Goal: Task Accomplishment & Management: Complete application form

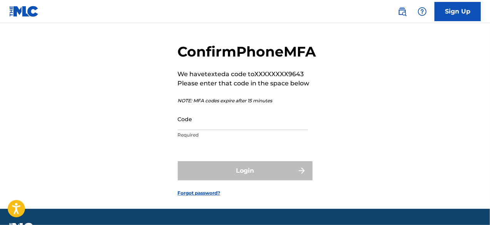
scroll to position [62, 0]
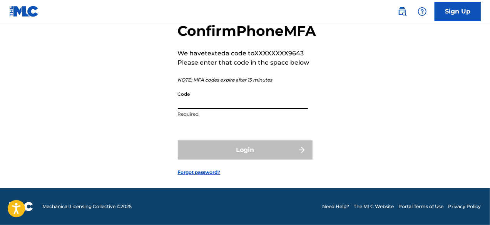
click at [233, 106] on input "Code" at bounding box center [243, 98] width 130 height 22
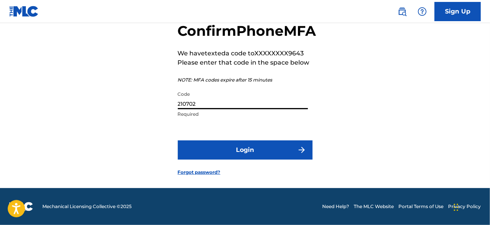
type input "210702"
click at [231, 145] on button "Login" at bounding box center [245, 149] width 135 height 19
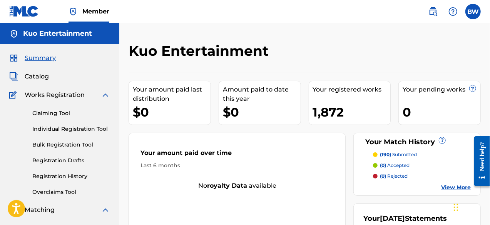
click at [98, 127] on link "Individual Registration Tool" at bounding box center [71, 129] width 78 height 8
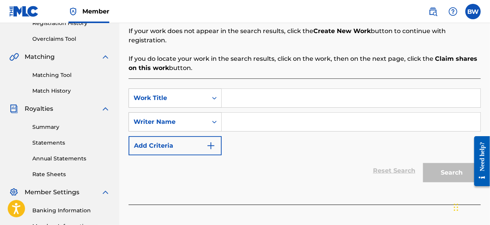
scroll to position [154, 0]
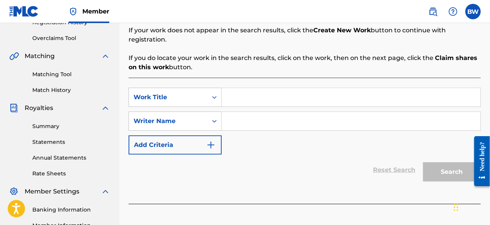
click at [435, 122] on div "SearchWithCriteria199f4876-1d50-4621-a058-367cbb3881d7 Work Title SearchWithCri…" at bounding box center [304, 121] width 352 height 67
click at [225, 95] on input "Search Form" at bounding box center [351, 97] width 258 height 18
paste input "Your Not Alone"
type input "Your Not Alone"
click at [257, 114] on input "Search Form" at bounding box center [351, 121] width 258 height 18
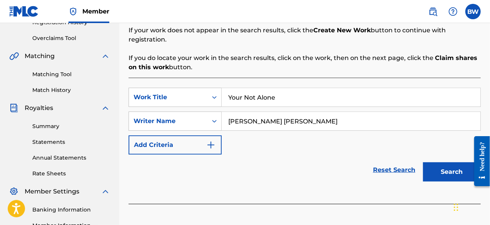
scroll to position [192, 0]
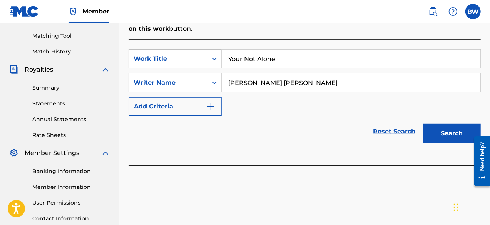
type input "[PERSON_NAME] [PERSON_NAME]"
click at [466, 124] on button "Search" at bounding box center [452, 133] width 58 height 19
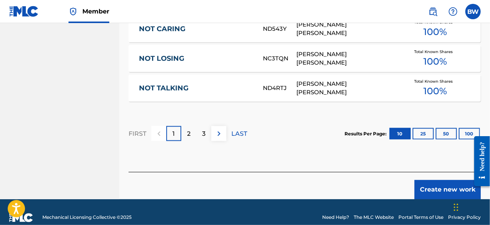
scroll to position [585, 0]
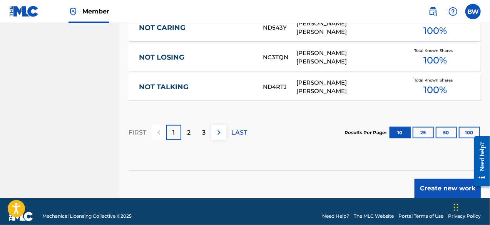
click at [440, 180] on button "Create new work" at bounding box center [447, 188] width 66 height 19
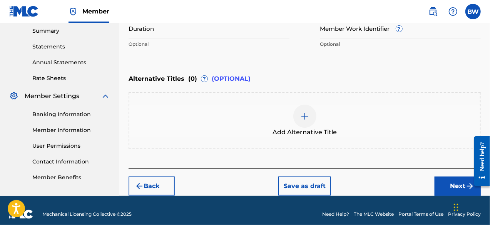
scroll to position [256, 0]
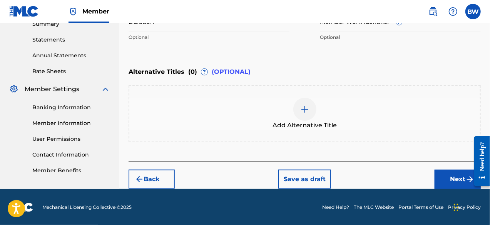
click at [451, 172] on button "Next" at bounding box center [457, 179] width 46 height 19
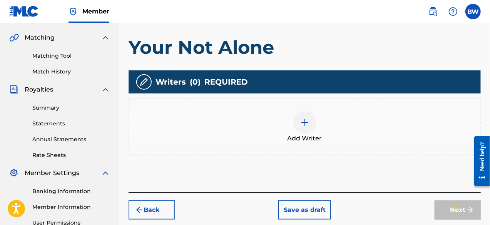
scroll to position [188, 0]
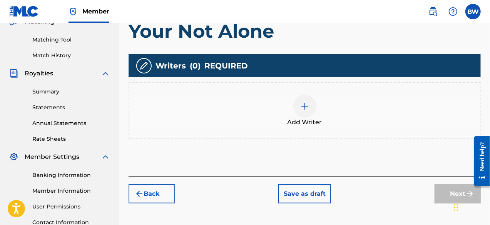
click at [308, 103] on img at bounding box center [304, 106] width 9 height 9
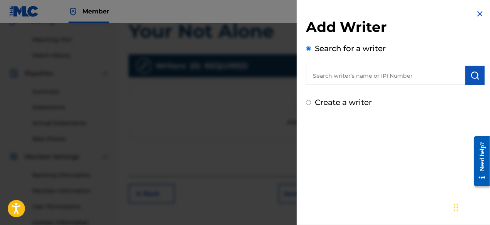
click at [350, 78] on input "text" at bounding box center [385, 75] width 159 height 19
click at [386, 80] on input "text" at bounding box center [385, 75] width 159 height 19
click at [389, 77] on input "text" at bounding box center [385, 75] width 159 height 19
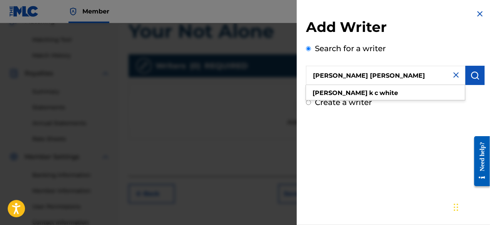
type input "[PERSON_NAME] [PERSON_NAME]"
click at [475, 77] on img "submit" at bounding box center [474, 75] width 9 height 9
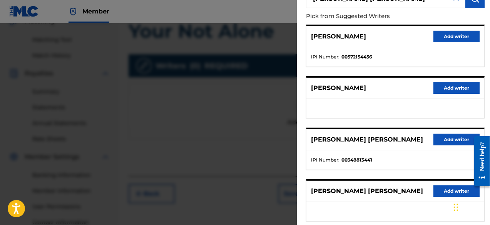
scroll to position [115, 0]
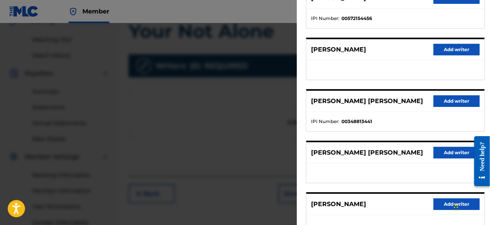
click at [453, 103] on button "Add writer" at bounding box center [456, 101] width 46 height 12
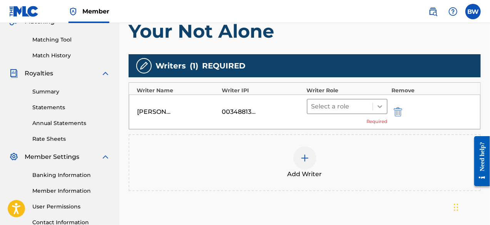
click at [381, 107] on icon at bounding box center [380, 107] width 8 height 8
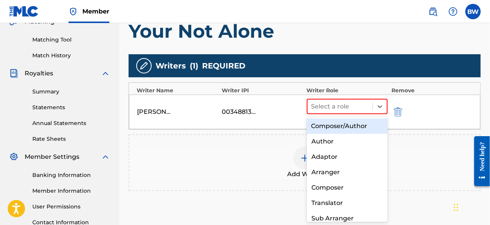
click at [361, 123] on div "Composer/Author" at bounding box center [347, 125] width 81 height 15
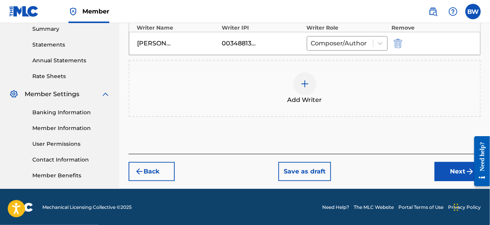
scroll to position [252, 0]
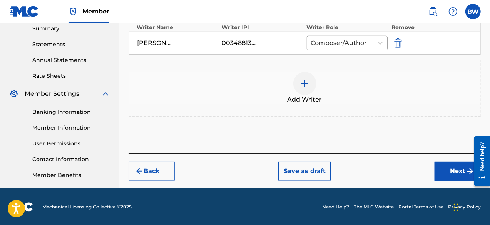
click at [442, 166] on button "Next" at bounding box center [457, 171] width 46 height 19
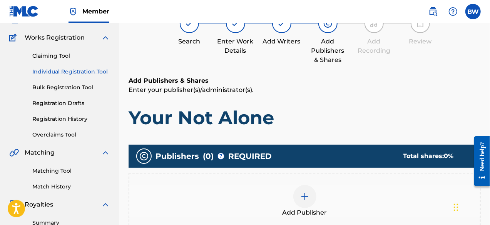
scroll to position [73, 0]
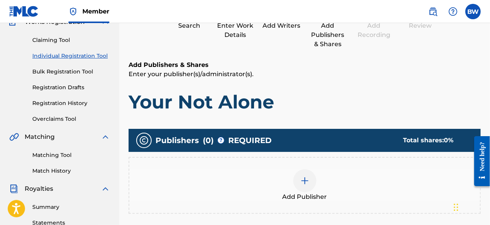
click at [313, 176] on div "Add Publisher" at bounding box center [304, 185] width 350 height 32
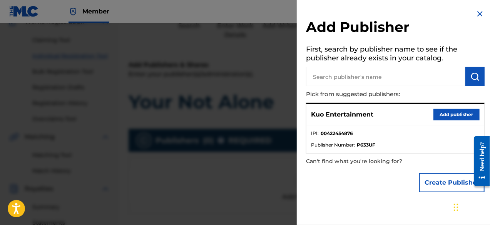
click at [438, 114] on button "Add publisher" at bounding box center [456, 115] width 46 height 12
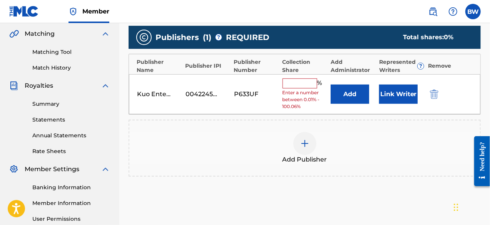
scroll to position [188, 0]
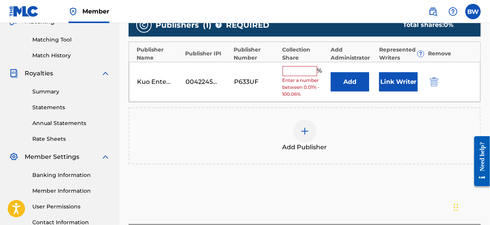
click at [313, 74] on input "text" at bounding box center [299, 71] width 35 height 10
type input "100"
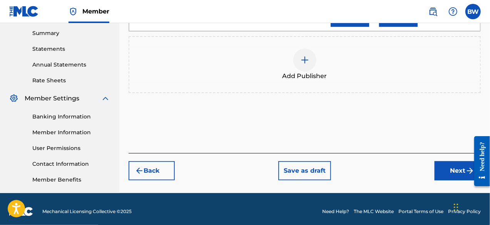
scroll to position [252, 0]
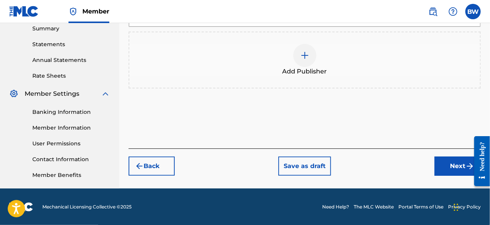
click at [441, 163] on button "Next" at bounding box center [457, 166] width 46 height 19
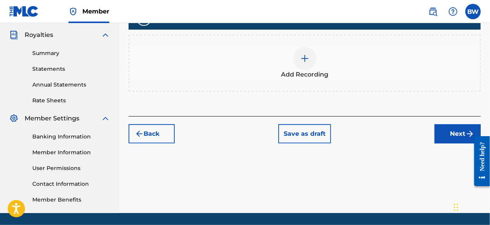
click at [453, 137] on button "Next" at bounding box center [457, 133] width 46 height 19
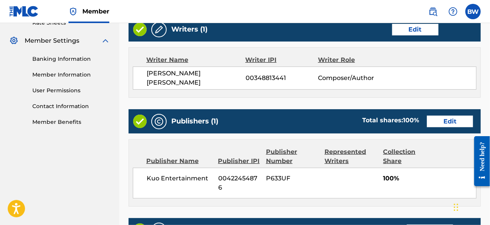
scroll to position [417, 0]
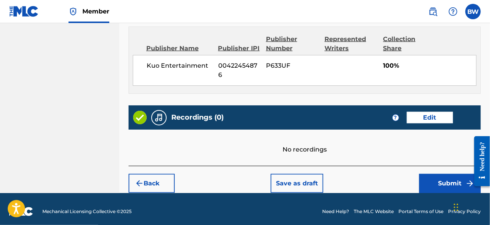
click at [434, 177] on button "Submit" at bounding box center [450, 183] width 62 height 19
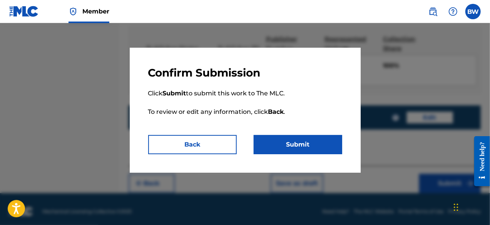
click at [320, 144] on button "Submit" at bounding box center [297, 144] width 88 height 19
